Goal: Communication & Community: Connect with others

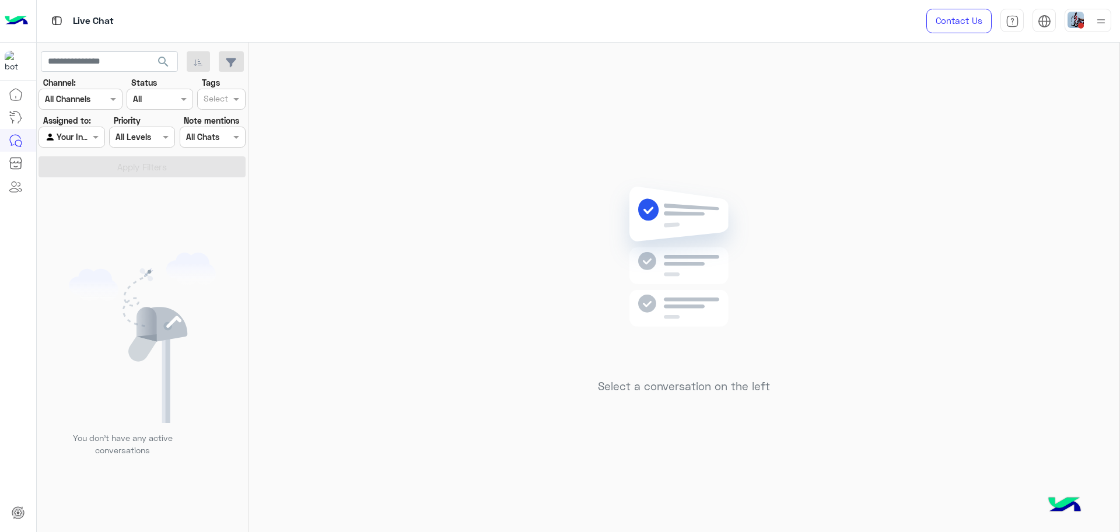
click at [1077, 15] on img at bounding box center [1075, 20] width 16 height 16
click at [1089, 89] on label "Online" at bounding box center [1038, 88] width 127 height 21
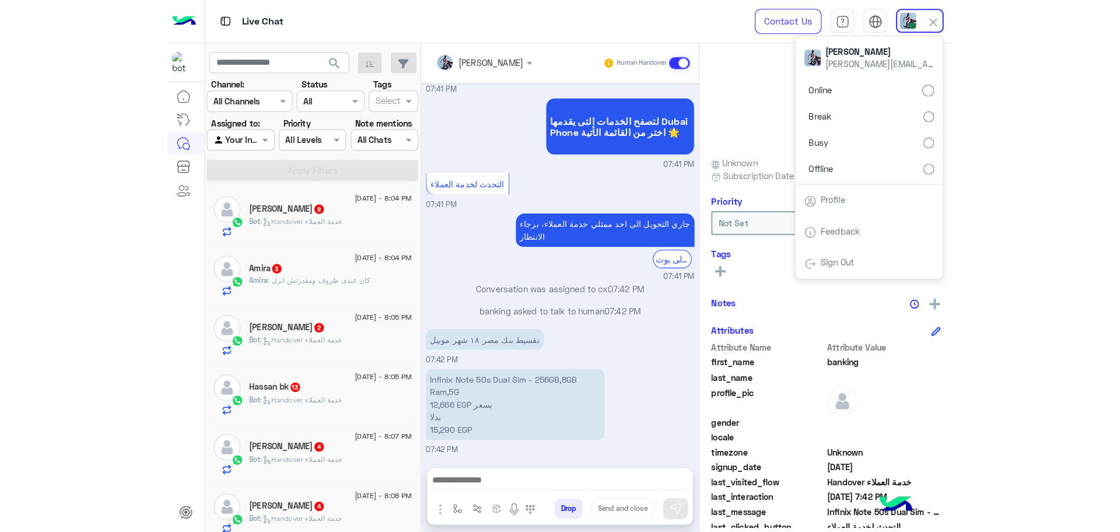
scroll to position [817, 0]
